Goal: Task Accomplishment & Management: Manage account settings

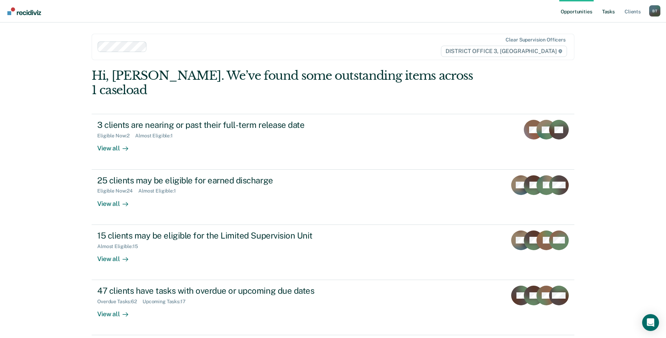
click at [602, 11] on link "Tasks" at bounding box center [607, 11] width 15 height 22
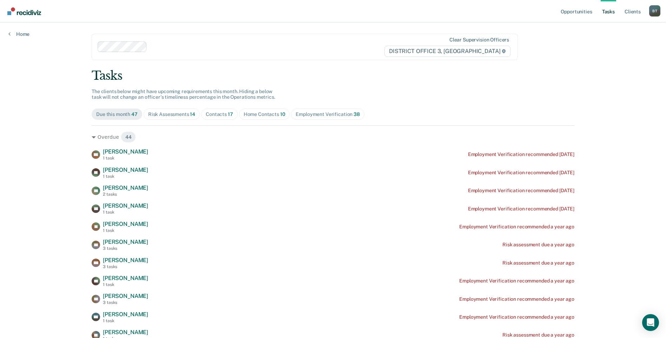
click at [220, 114] on div "Contacts 17" at bounding box center [219, 114] width 27 height 6
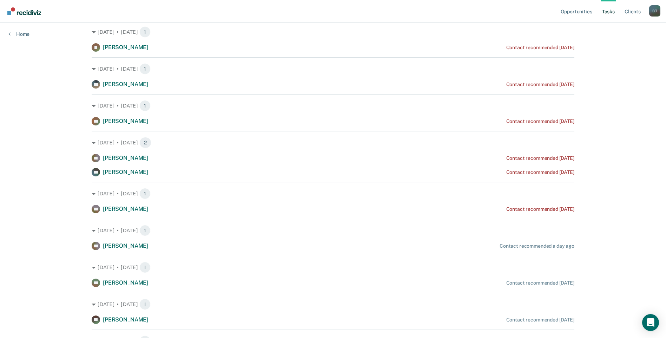
scroll to position [105, 0]
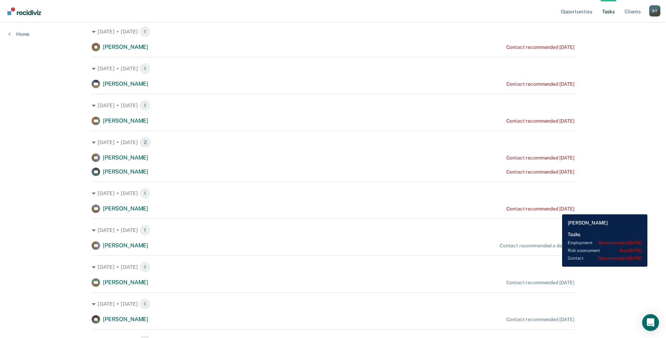
click at [556, 209] on div "Contact recommended [DATE]" at bounding box center [540, 209] width 68 height 6
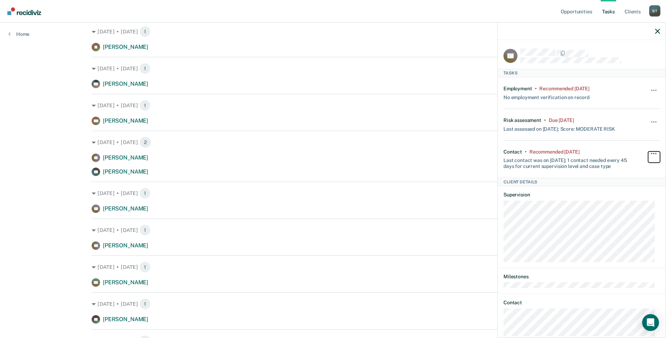
click at [651, 153] on button "button" at bounding box center [654, 156] width 12 height 11
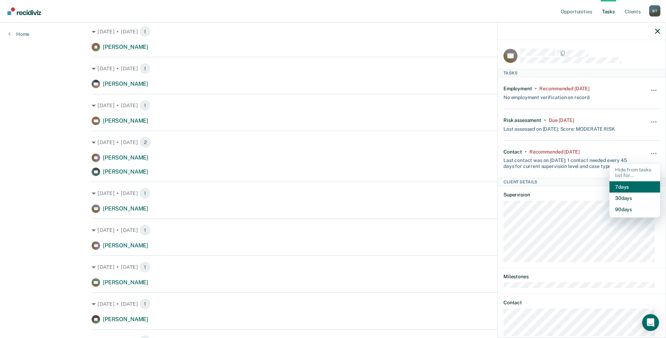
click at [622, 189] on button "7 days" at bounding box center [634, 186] width 51 height 11
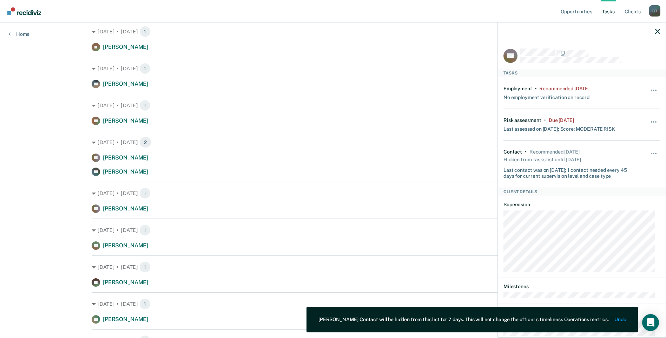
click at [257, 14] on nav "Opportunities Tasks Client s Bun, [PERSON_NAME] Profile How it works Log Out" at bounding box center [333, 11] width 666 height 22
click at [659, 30] on icon "button" at bounding box center [657, 31] width 5 height 5
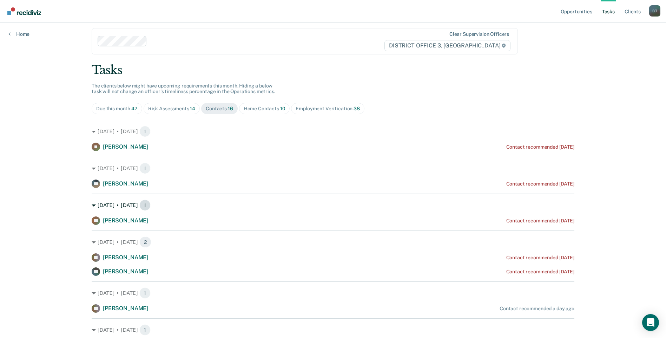
scroll to position [0, 0]
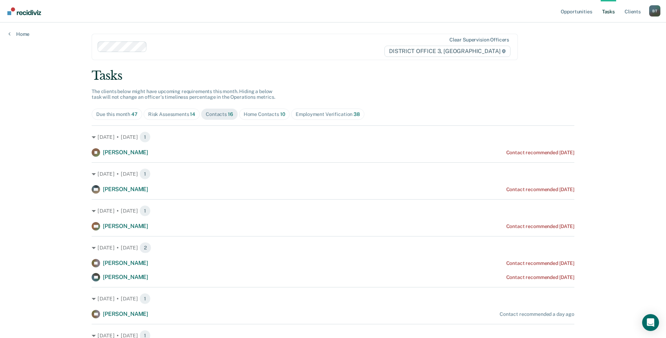
click at [264, 113] on div "Home Contacts 10" at bounding box center [265, 114] width 42 height 6
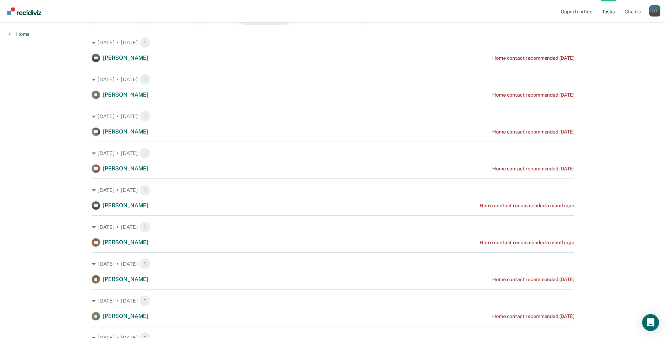
scroll to position [105, 0]
